Goal: Task Accomplishment & Management: Use online tool/utility

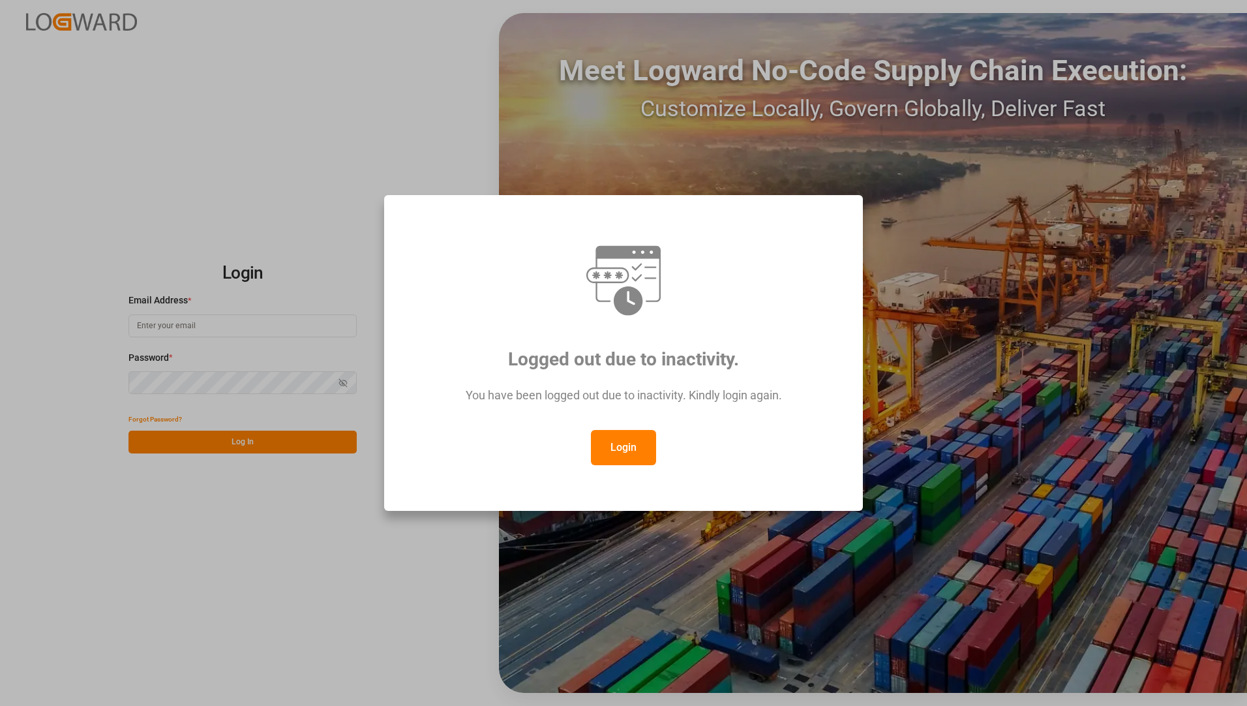
click at [611, 453] on button "Login" at bounding box center [623, 447] width 65 height 35
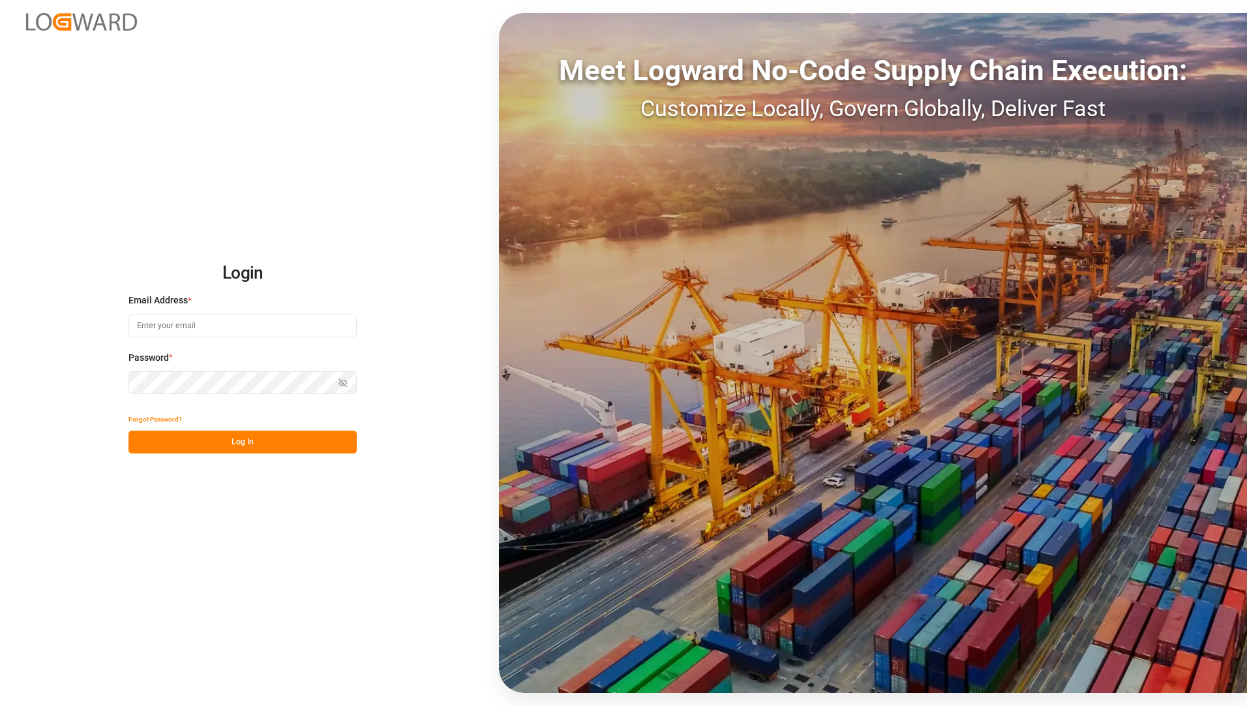
click at [212, 325] on input at bounding box center [243, 325] width 228 height 23
type input "[EMAIL_ADDRESS][PERSON_NAME][DOMAIN_NAME]"
click at [278, 563] on div "Login Email Address * [EMAIL_ADDRESS][PERSON_NAME][DOMAIN_NAME] Password * Show…" at bounding box center [623, 353] width 1247 height 706
click at [228, 449] on button "Log In" at bounding box center [243, 442] width 228 height 23
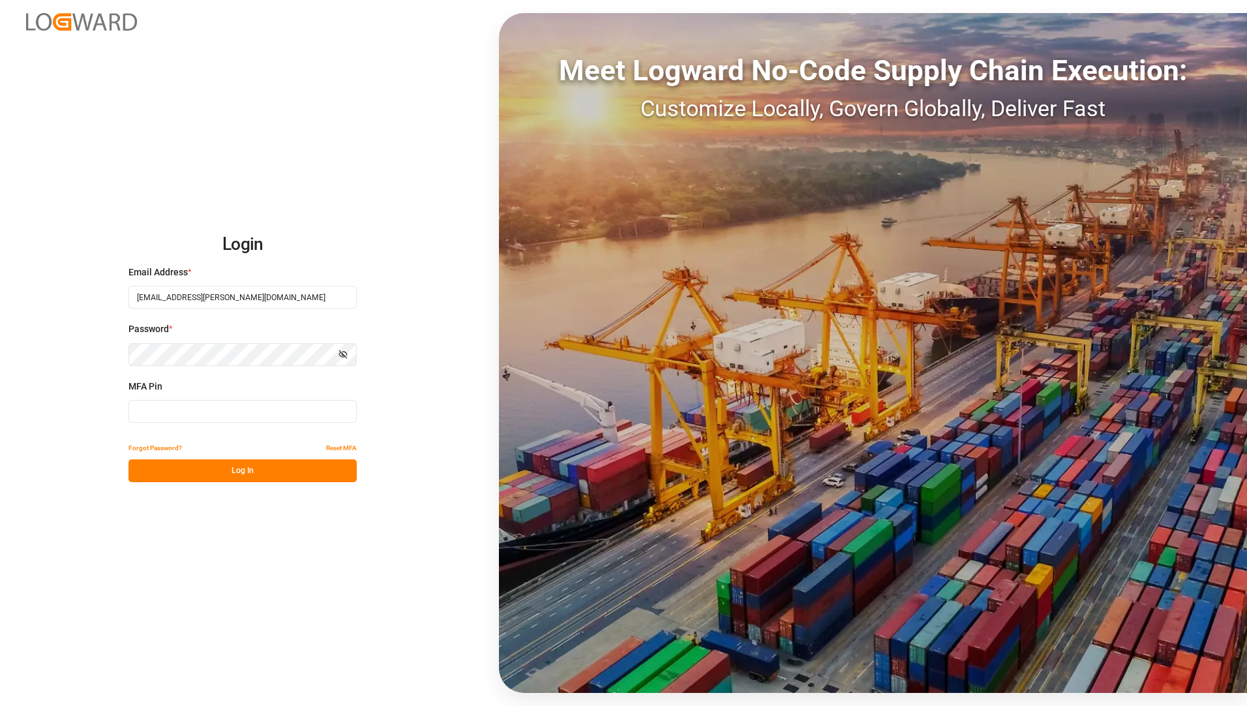
click at [150, 409] on input at bounding box center [243, 411] width 228 height 23
click at [212, 465] on button "Log In" at bounding box center [243, 470] width 228 height 23
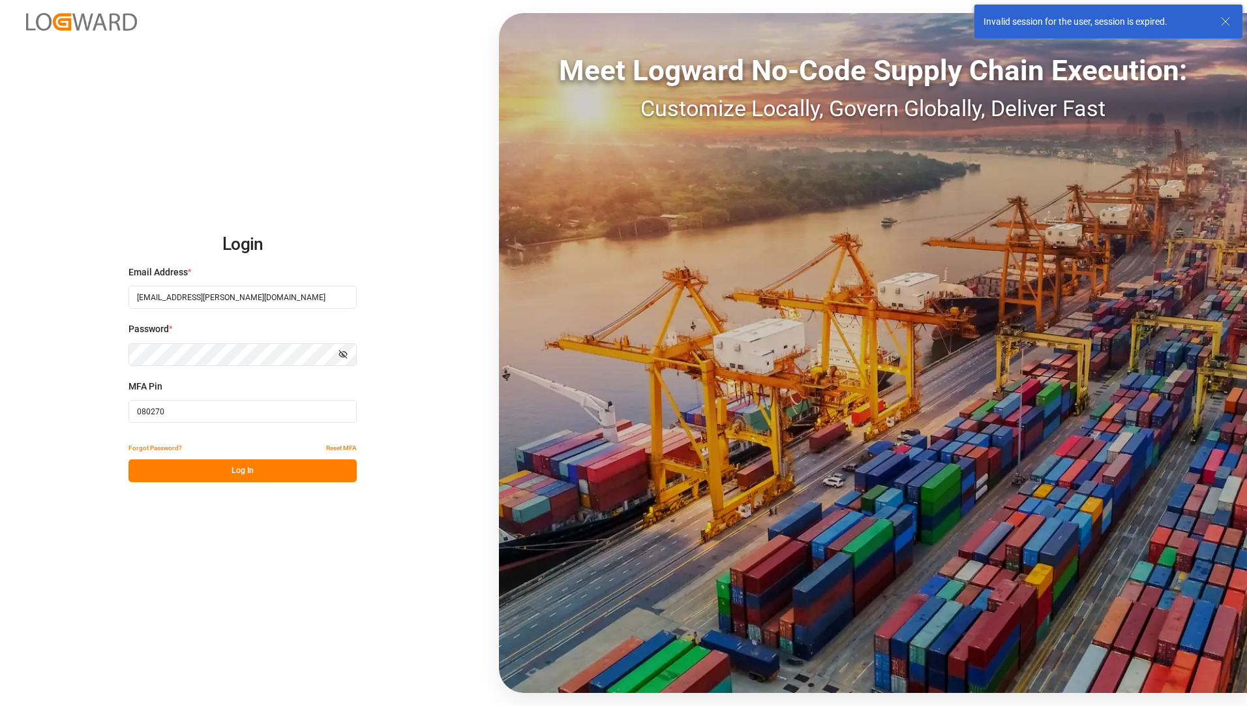
click at [198, 408] on input "080270" at bounding box center [243, 411] width 228 height 23
type input "0"
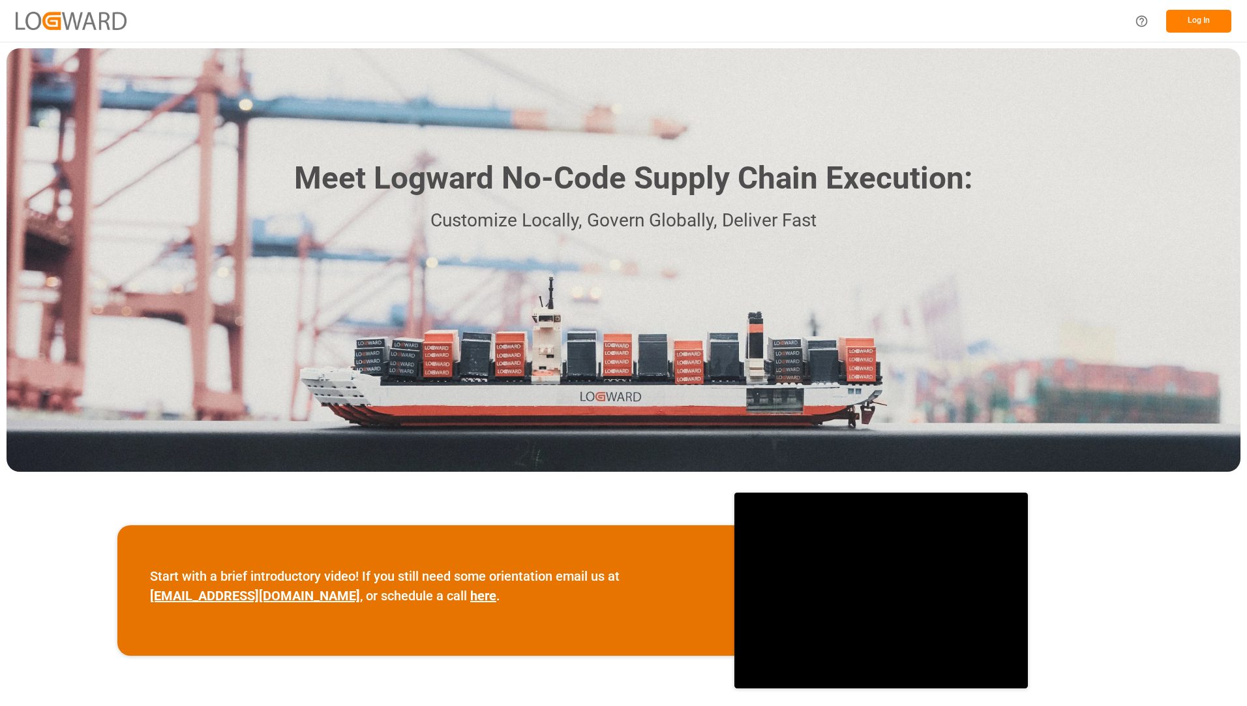
click at [1185, 24] on button "Log In" at bounding box center [1198, 21] width 65 height 23
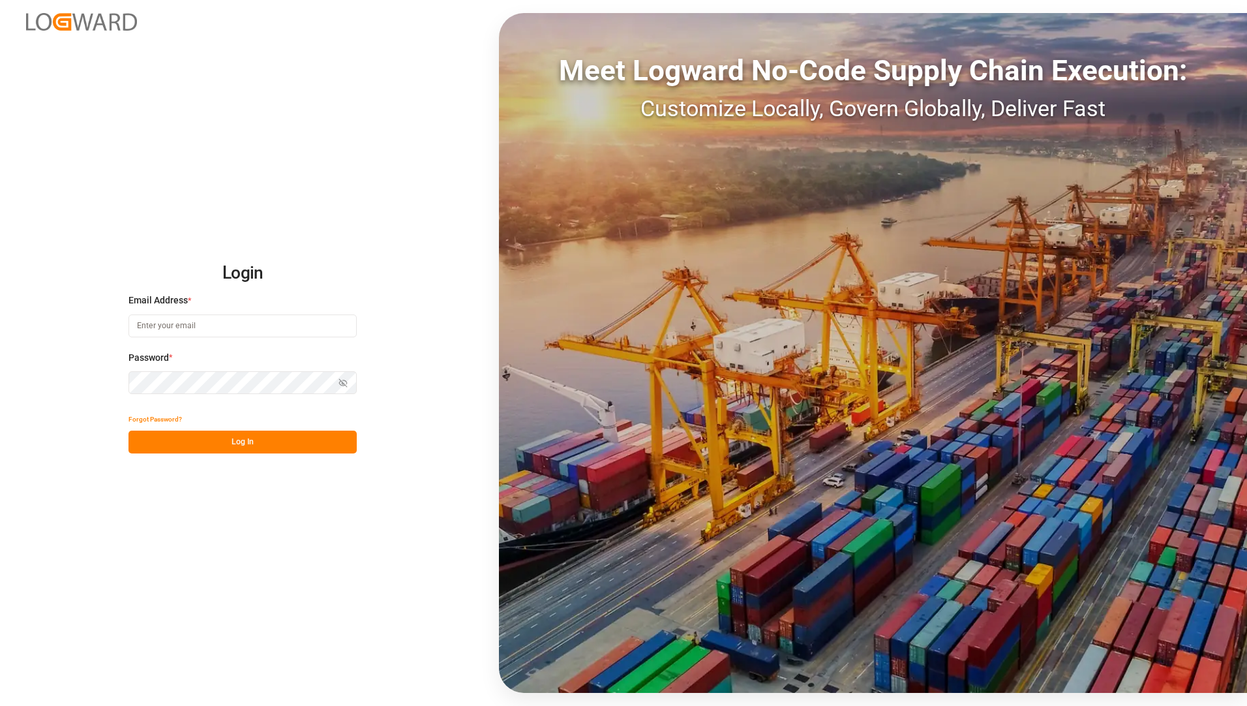
click at [205, 325] on input at bounding box center [243, 325] width 228 height 23
type input "[EMAIL_ADDRESS][PERSON_NAME][DOMAIN_NAME]"
click at [355, 592] on div "Login Email Address * [EMAIL_ADDRESS][PERSON_NAME][DOMAIN_NAME] Password * Show…" at bounding box center [623, 353] width 1247 height 706
click at [294, 447] on button "Log In" at bounding box center [243, 442] width 228 height 23
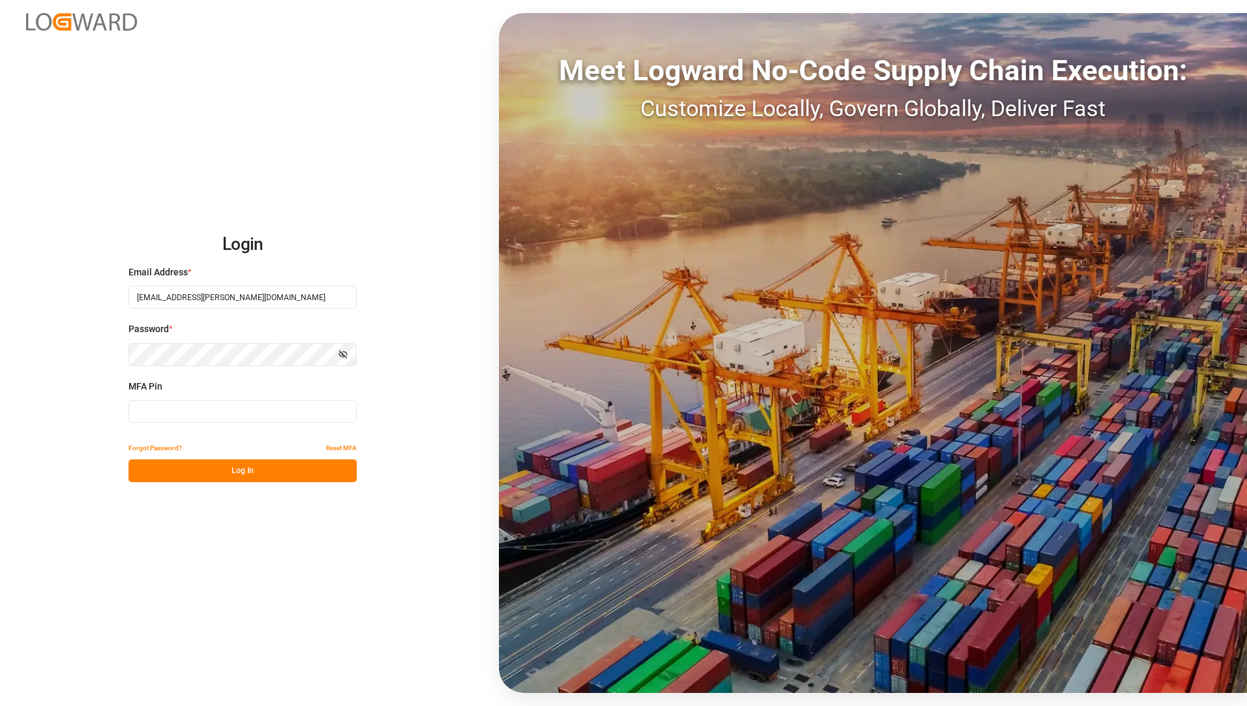
click at [280, 401] on input at bounding box center [243, 411] width 228 height 23
type input "683085"
click at [249, 471] on button "Log In" at bounding box center [243, 470] width 228 height 23
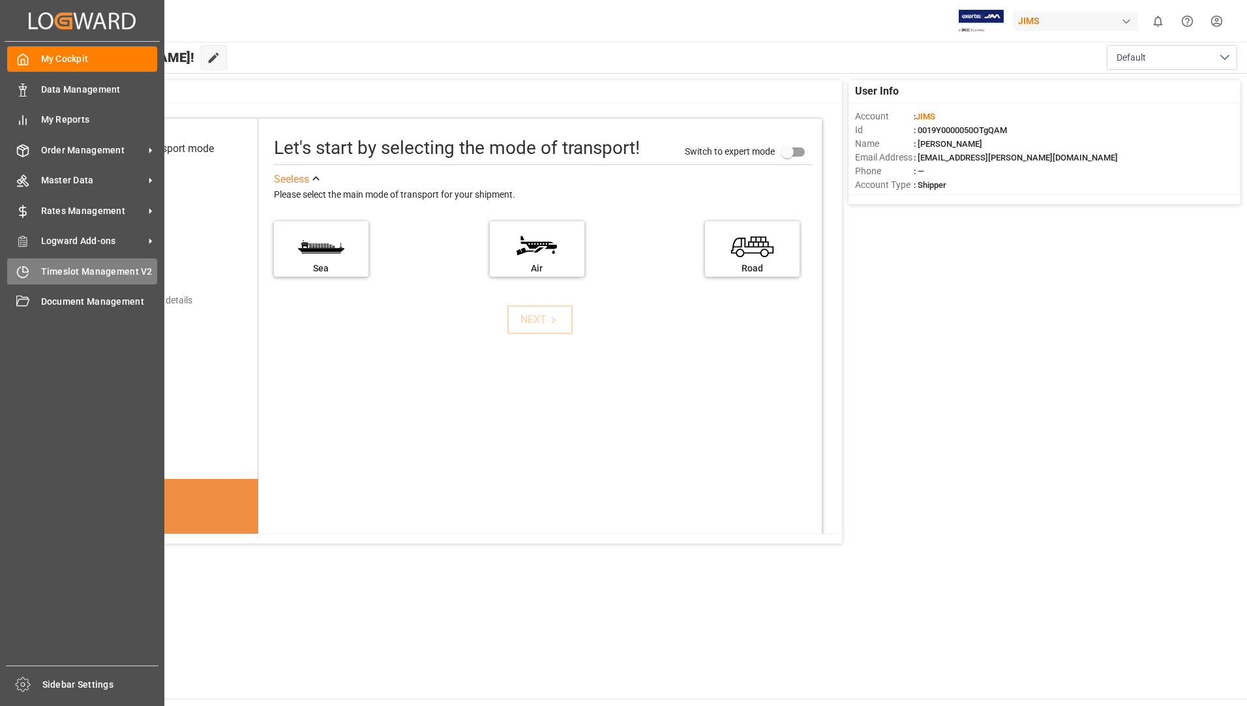
click at [119, 271] on span "Timeslot Management V2" at bounding box center [99, 272] width 117 height 14
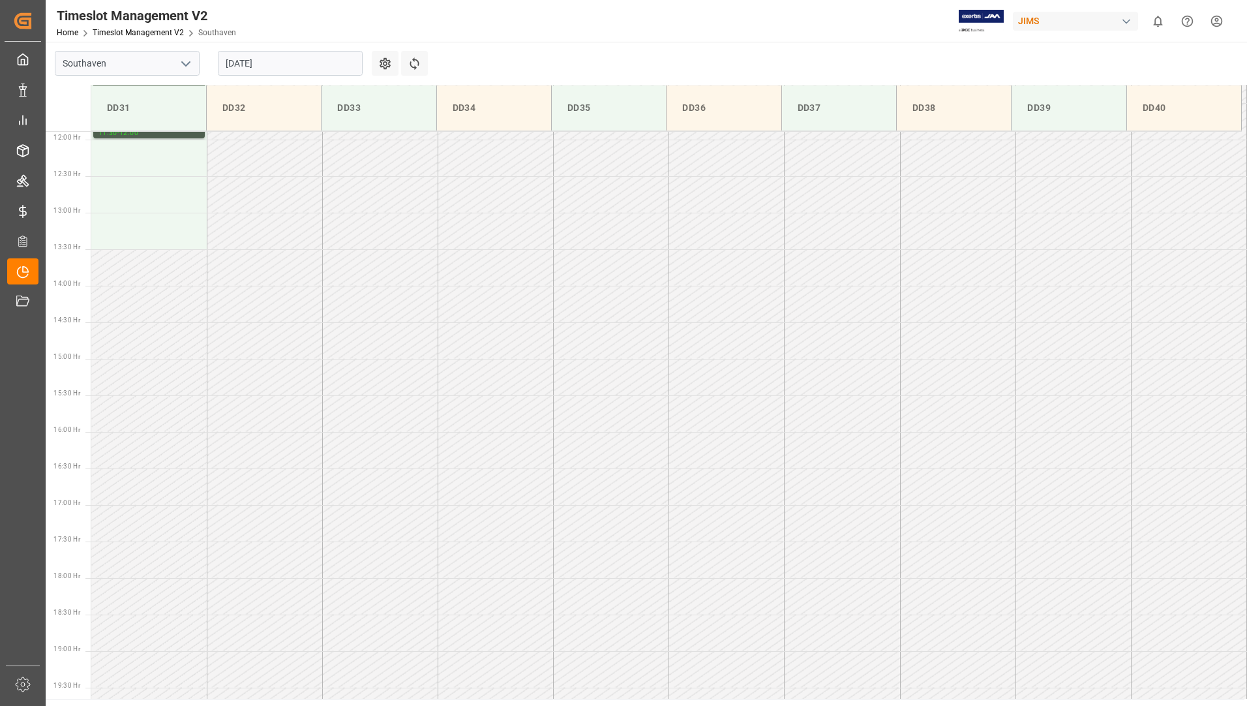
scroll to position [477, 0]
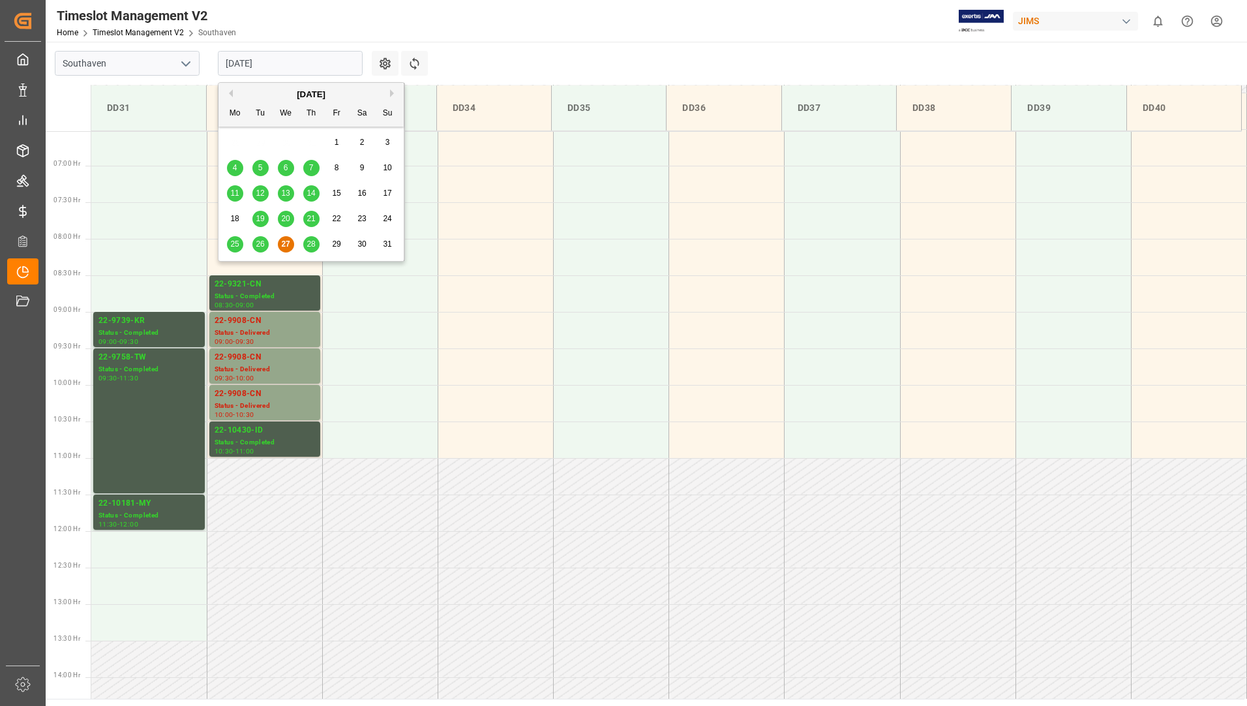
click at [324, 63] on input "[DATE]" at bounding box center [290, 63] width 145 height 25
click at [311, 243] on span "28" at bounding box center [311, 243] width 8 height 9
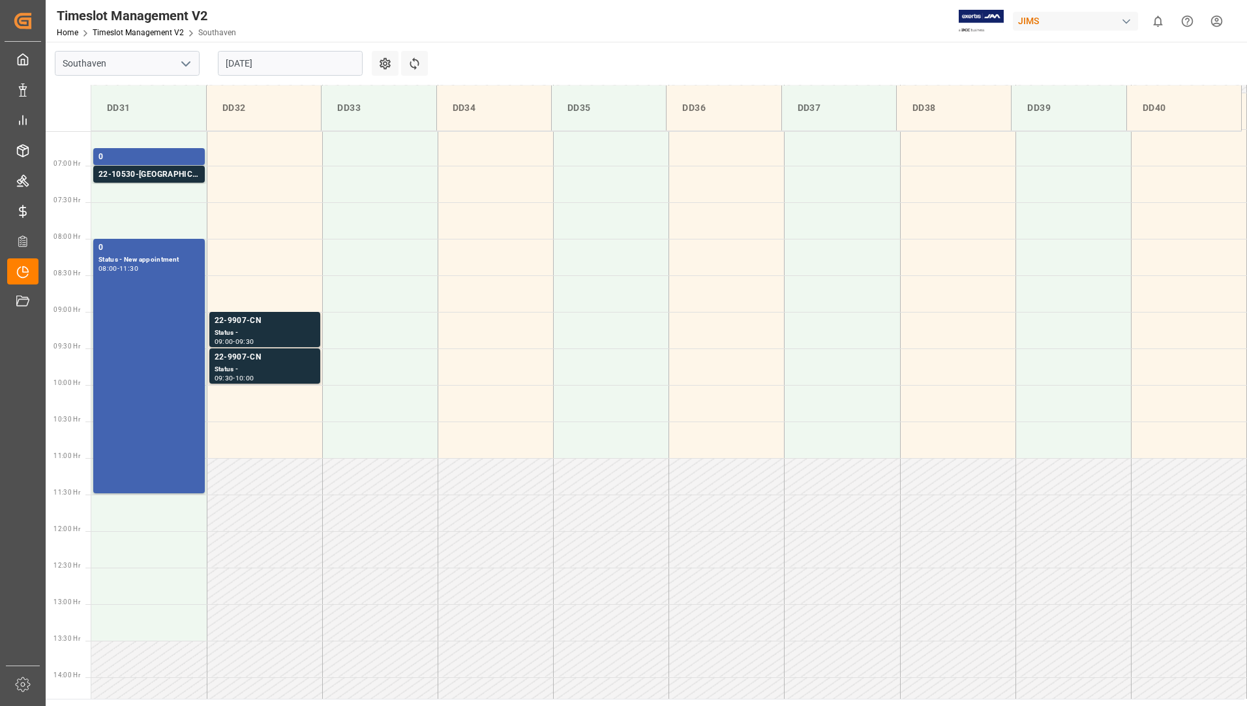
scroll to position [412, 0]
